Goal: Find specific page/section

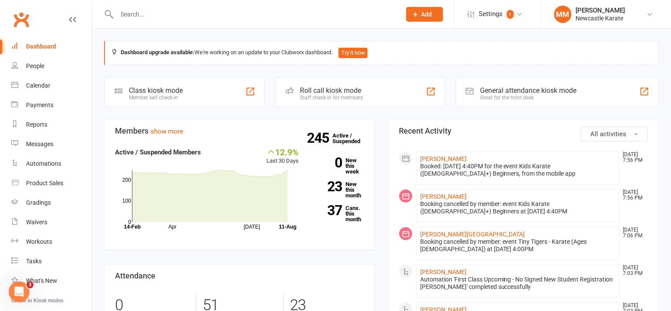
click at [158, 14] on input "text" at bounding box center [254, 14] width 281 height 12
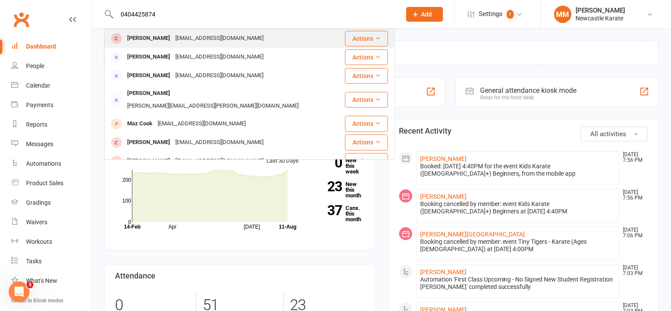
type input "0404425874"
click at [179, 33] on div "c3058742@uon.edu.au" at bounding box center [219, 38] width 93 height 13
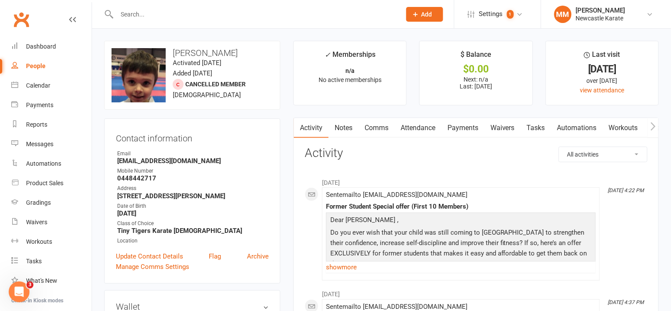
click at [23, 16] on link "Clubworx" at bounding box center [21, 20] width 22 height 22
